Goal: Find specific page/section: Find specific page/section

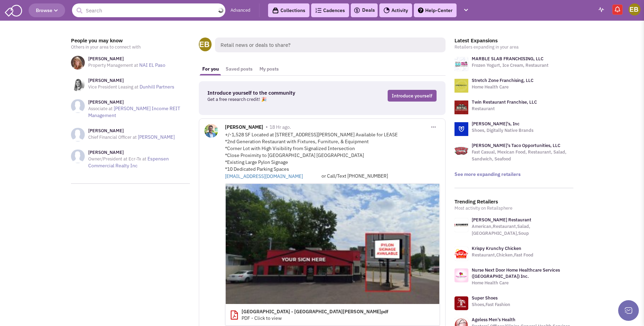
click at [148, 8] on input "text" at bounding box center [148, 10] width 153 height 14
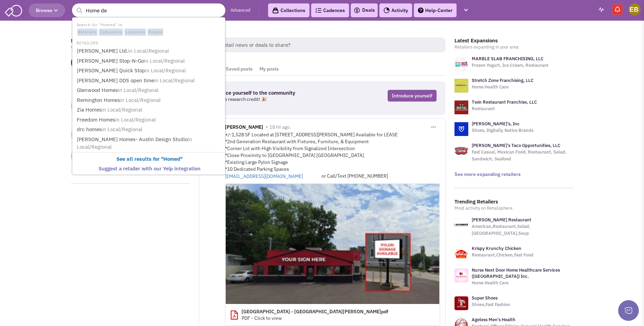
type input "Home dep"
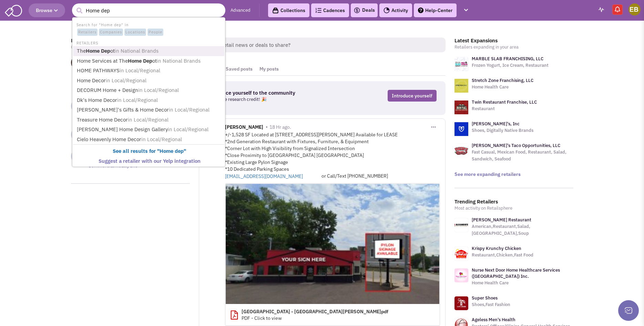
click at [141, 49] on span "in National Brands" at bounding box center [137, 51] width 44 height 7
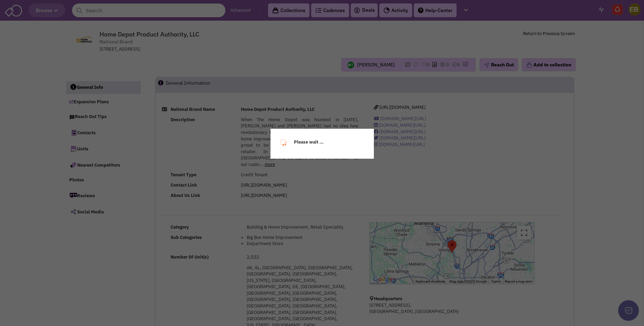
select select
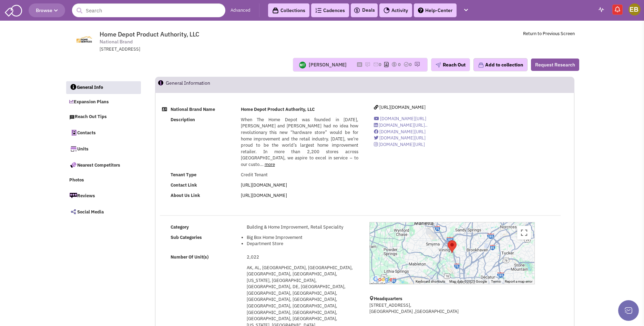
select select
click at [275, 162] on link "more" at bounding box center [270, 165] width 10 height 6
